Goal: Use online tool/utility: Use online tool/utility

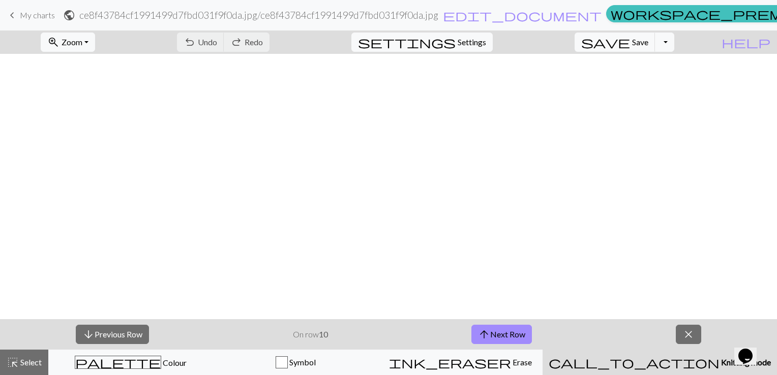
scroll to position [519, 8]
click at [498, 336] on button "arrow_upward Next Row" at bounding box center [501, 334] width 61 height 19
click at [519, 338] on button "arrow_upward Next Row" at bounding box center [501, 334] width 61 height 19
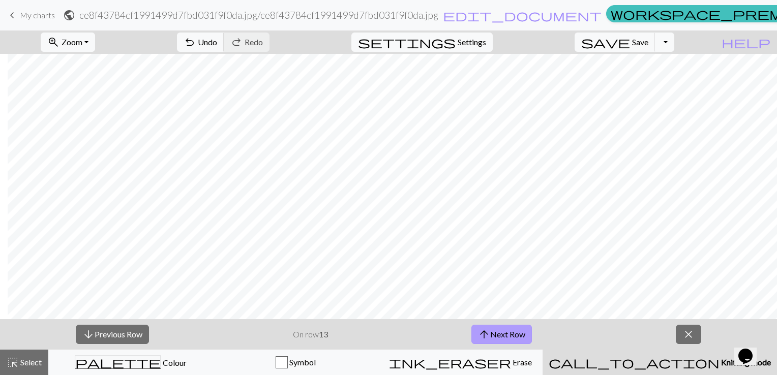
click at [519, 338] on button "arrow_upward Next Row" at bounding box center [501, 334] width 61 height 19
click at [494, 337] on button "arrow_upward Next Row" at bounding box center [501, 334] width 61 height 19
drag, startPoint x: 494, startPoint y: 337, endPoint x: 406, endPoint y: 331, distance: 88.2
click at [406, 331] on div "arrow_downward Previous Row On row 15 arrow_upward Next Row close" at bounding box center [388, 334] width 777 height 31
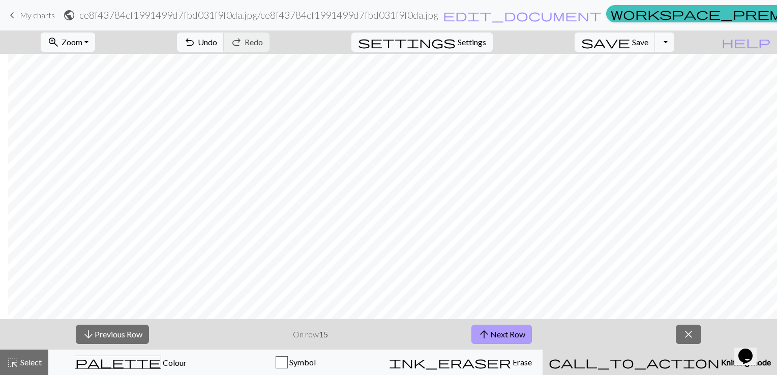
click at [483, 331] on span "arrow_upward" at bounding box center [484, 334] width 12 height 14
click at [488, 342] on button "arrow_upward Next Row" at bounding box center [501, 334] width 61 height 19
click at [490, 328] on span "arrow_upward" at bounding box center [484, 334] width 12 height 14
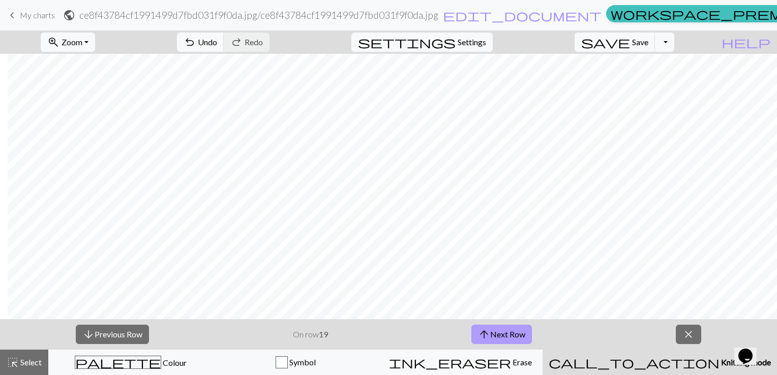
click at [502, 337] on button "arrow_upward Next Row" at bounding box center [501, 334] width 61 height 19
click at [118, 334] on button "arrow_downward Previous Row" at bounding box center [112, 334] width 73 height 19
click at [519, 336] on button "arrow_upward Next Row" at bounding box center [501, 334] width 61 height 19
click at [94, 338] on span "arrow_downward" at bounding box center [88, 334] width 12 height 14
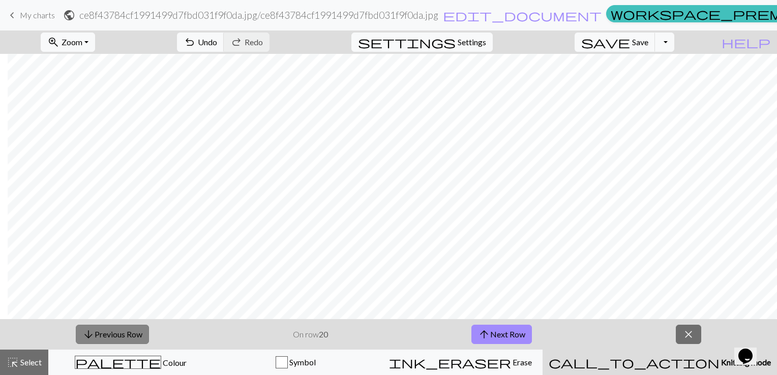
click at [94, 338] on span "arrow_downward" at bounding box center [88, 334] width 12 height 14
click at [520, 332] on button "arrow_upward Next Row" at bounding box center [501, 334] width 61 height 19
click at [493, 338] on button "arrow_upward Next Row" at bounding box center [501, 334] width 61 height 19
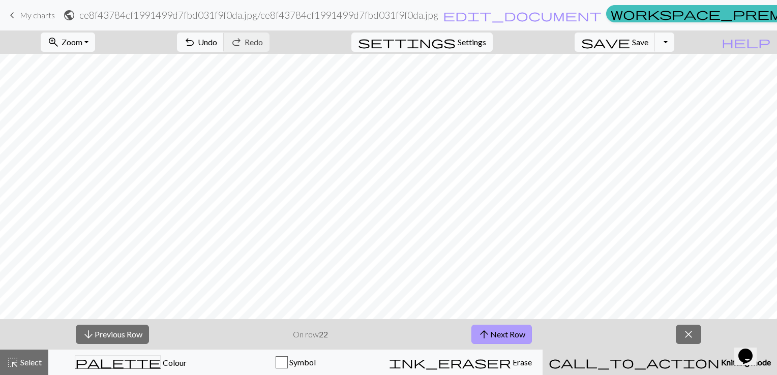
click at [509, 336] on button "arrow_upward Next Row" at bounding box center [501, 334] width 61 height 19
click at [486, 330] on span "arrow_upward" at bounding box center [484, 334] width 12 height 14
click at [525, 339] on button "arrow_upward Next Row" at bounding box center [501, 334] width 61 height 19
click at [95, 35] on button "zoom_in Zoom Zoom" at bounding box center [68, 42] width 54 height 19
click at [95, 66] on button "Fit all" at bounding box center [82, 64] width 80 height 16
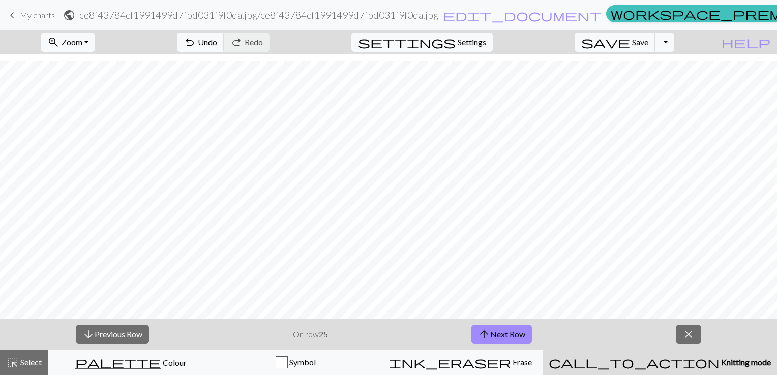
scroll to position [32, 0]
click at [123, 335] on button "arrow_downward Previous Row" at bounding box center [112, 334] width 73 height 19
click at [116, 337] on button "arrow_downward Previous Row" at bounding box center [112, 334] width 73 height 19
click at [499, 331] on button "arrow_upward Next Row" at bounding box center [501, 334] width 61 height 19
click at [499, 330] on button "arrow_upward Next Row" at bounding box center [501, 334] width 61 height 19
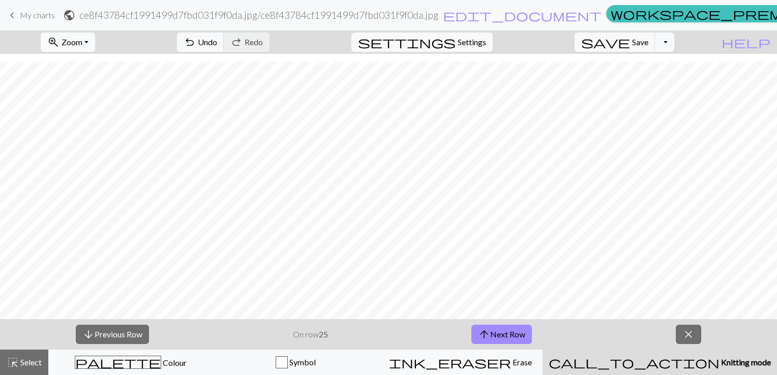
click at [59, 37] on span "zoom_in" at bounding box center [53, 42] width 12 height 14
click at [92, 79] on button "Fit width" at bounding box center [82, 81] width 80 height 16
click at [486, 333] on span "arrow_upward" at bounding box center [484, 334] width 12 height 14
click at [479, 333] on span "arrow_upward" at bounding box center [484, 334] width 12 height 14
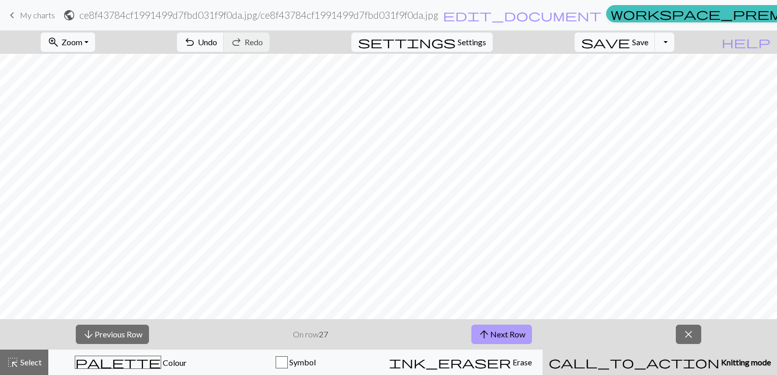
click at [486, 332] on span "arrow_upward" at bounding box center [484, 334] width 12 height 14
click at [495, 340] on button "arrow_upward Next Row" at bounding box center [501, 334] width 61 height 19
click at [506, 336] on button "arrow_upward Next Row" at bounding box center [501, 334] width 61 height 19
click at [630, 45] on span "save" at bounding box center [605, 42] width 49 height 14
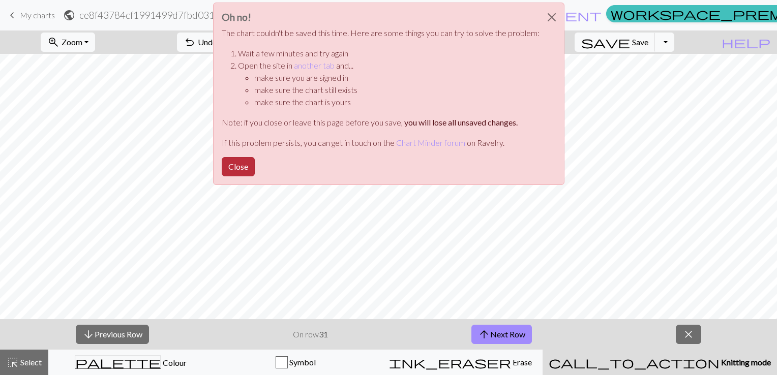
click at [247, 167] on button "Close" at bounding box center [238, 166] width 33 height 19
